Goal: Task Accomplishment & Management: Complete application form

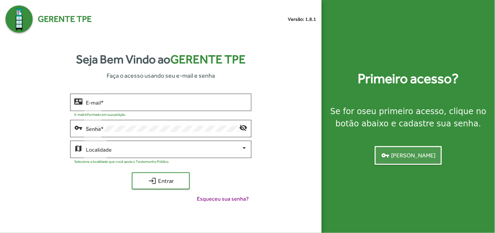
click at [422, 155] on span "vpn_key [PERSON_NAME]" at bounding box center [408, 155] width 54 height 12
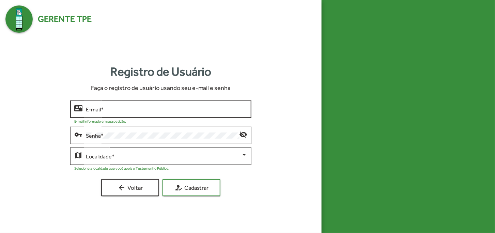
click at [229, 105] on div "E-mail *" at bounding box center [166, 108] width 161 height 19
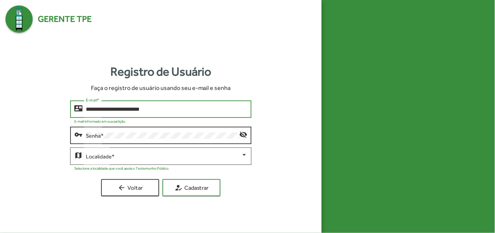
type input "**********"
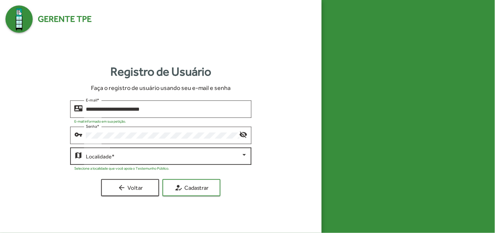
click at [217, 162] on div "Localidade *" at bounding box center [166, 155] width 161 height 19
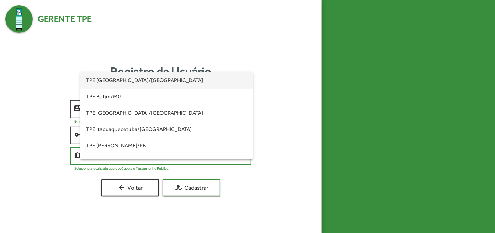
click at [275, 144] on div at bounding box center [247, 116] width 495 height 233
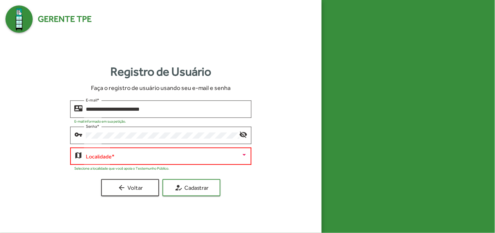
click at [219, 157] on span at bounding box center [163, 156] width 155 height 6
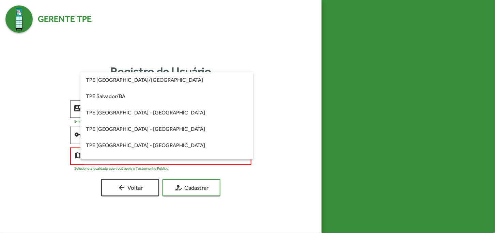
scroll to position [207, 0]
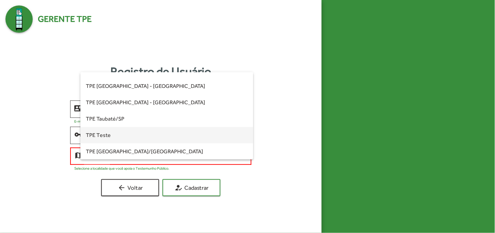
click at [128, 138] on span "TPE Teste" at bounding box center [167, 135] width 162 height 16
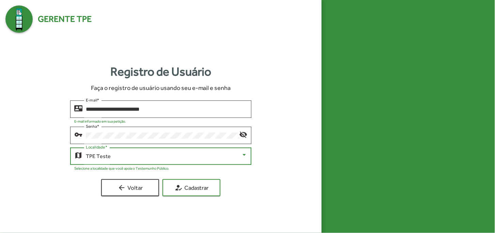
click at [246, 152] on div at bounding box center [244, 155] width 6 height 6
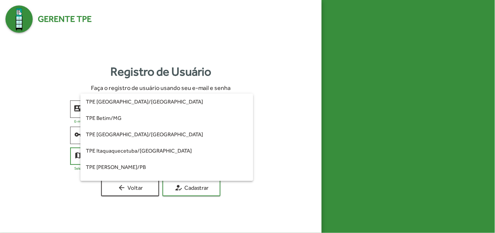
scroll to position [207, 0]
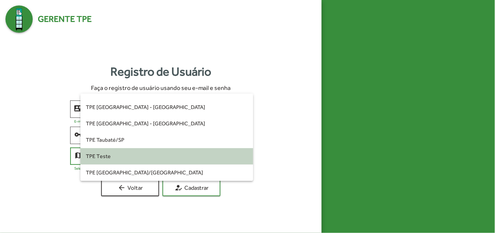
click at [179, 154] on span "TPE Teste" at bounding box center [167, 156] width 162 height 16
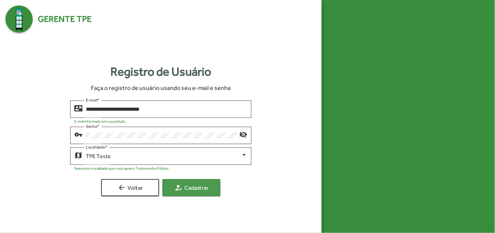
click at [193, 185] on span "how_to_reg Cadastrar" at bounding box center [192, 188] width 46 height 12
click at [191, 189] on span "how_to_reg Cadastrar" at bounding box center [192, 188] width 46 height 12
click at [190, 191] on span "how_to_reg Cadastrar" at bounding box center [192, 188] width 46 height 12
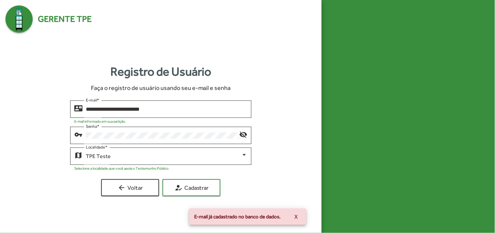
click at [237, 214] on span "E-mail já cadastrado no banco de dados." at bounding box center [238, 216] width 87 height 7
click at [300, 214] on button "X" at bounding box center [296, 217] width 14 height 12
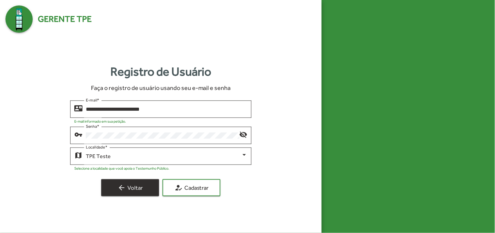
click at [128, 189] on span "arrow_back Voltar" at bounding box center [130, 188] width 46 height 12
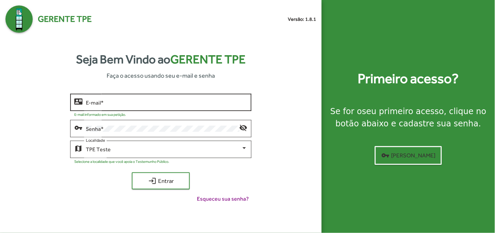
click at [149, 99] on div "E-mail *" at bounding box center [166, 101] width 161 height 19
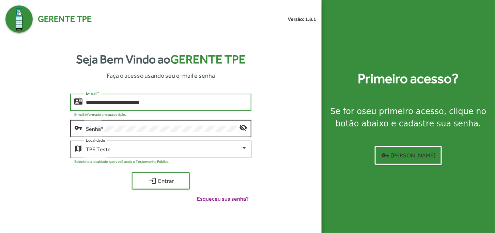
type input "**********"
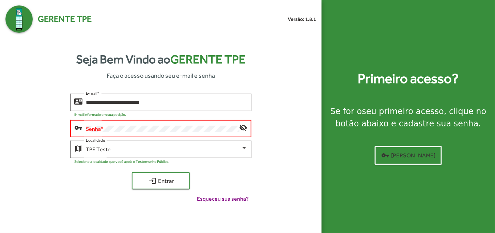
click at [98, 176] on div "login Entrar" at bounding box center [160, 180] width 181 height 17
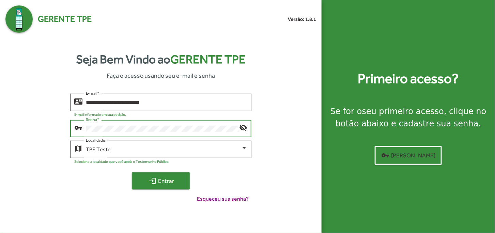
click at [162, 180] on span "login Entrar" at bounding box center [161, 181] width 46 height 12
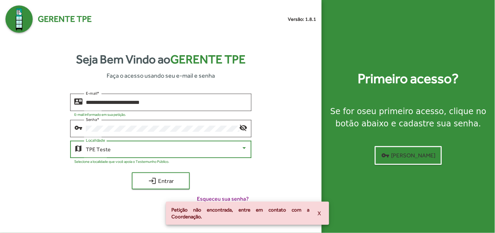
click at [245, 152] on div "TPE Teste" at bounding box center [166, 149] width 161 height 6
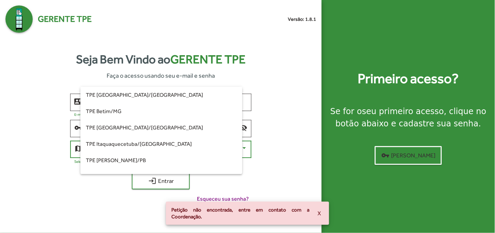
scroll to position [207, 0]
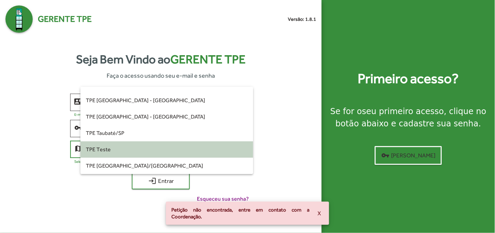
click at [245, 152] on mat-option "TPE Teste" at bounding box center [166, 149] width 173 height 16
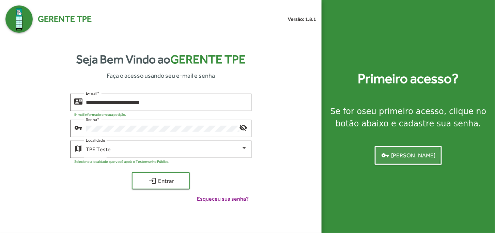
click at [402, 155] on span "vpn_key [PERSON_NAME]" at bounding box center [408, 155] width 54 height 12
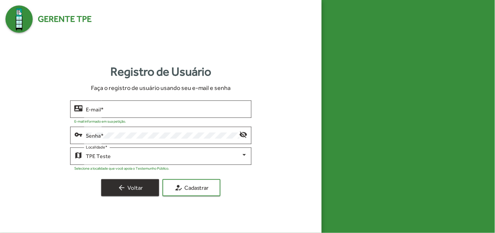
click at [143, 190] on span "arrow_back Voltar" at bounding box center [130, 188] width 46 height 12
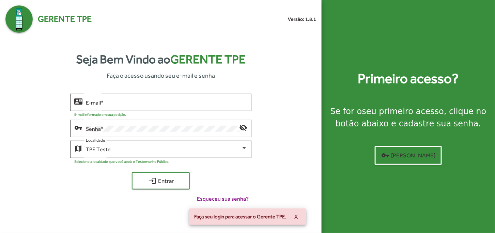
click at [291, 109] on div "contact_mail E-mail * E-mail informado em sua petição. vpn_key Senha * visibili…" at bounding box center [160, 151] width 311 height 115
